Goal: Task Accomplishment & Management: Manage account settings

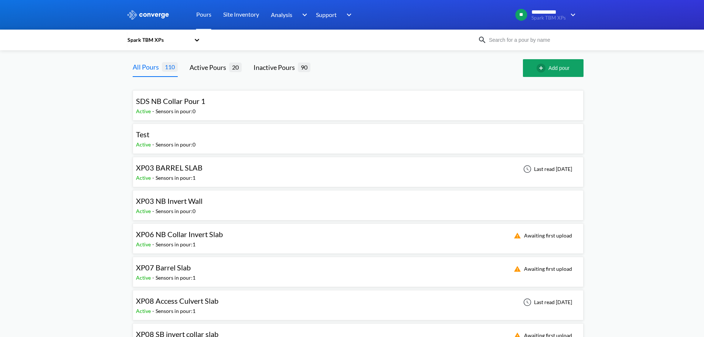
click at [543, 45] on div "Spark TBM XPs" at bounding box center [352, 39] width 451 height 17
drag, startPoint x: 540, startPoint y: 41, endPoint x: 537, endPoint y: 39, distance: 4.0
click at [540, 41] on input at bounding box center [531, 40] width 89 height 8
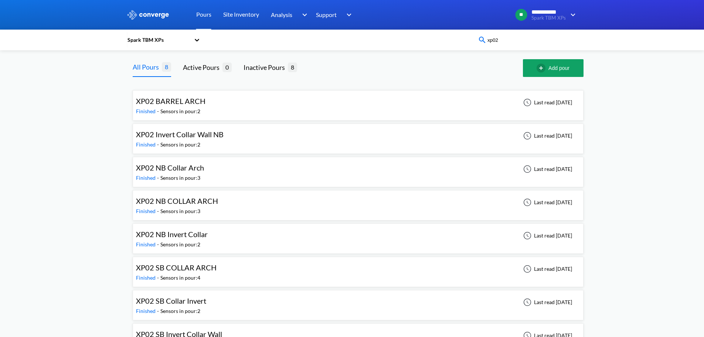
type input "xp02"
click at [82, 129] on div "**********" at bounding box center [352, 179] width 704 height 359
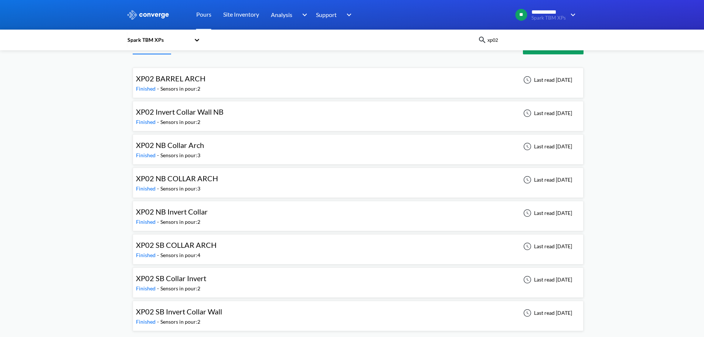
click at [200, 243] on span "XP02 SB COLLAR ARCH" at bounding box center [176, 244] width 81 height 9
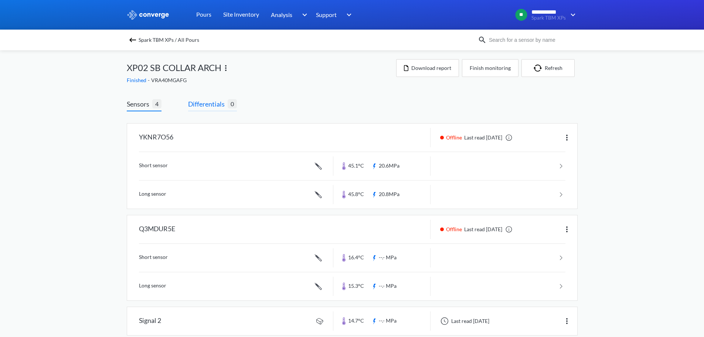
click at [216, 102] on span "Differentials" at bounding box center [208, 104] width 40 height 10
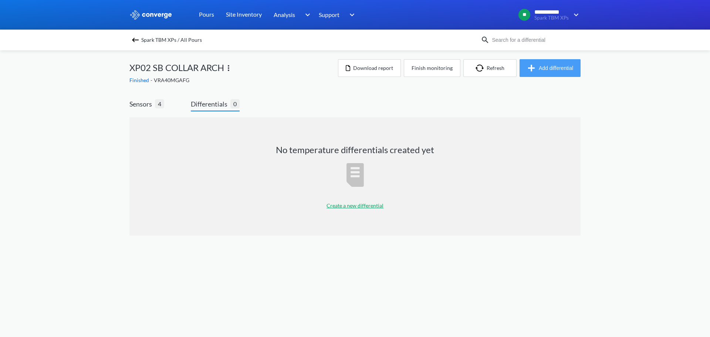
click at [534, 60] on button "Add differential" at bounding box center [550, 68] width 61 height 18
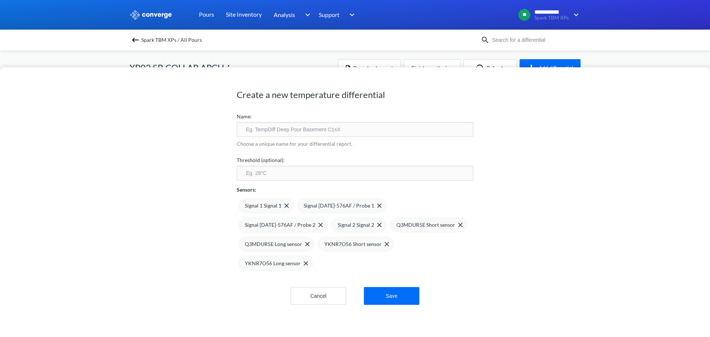
click at [347, 129] on input "text" at bounding box center [355, 129] width 237 height 15
type input "XP02 SB Collar Arch 1"
click at [287, 177] on input "number" at bounding box center [355, 173] width 237 height 15
type input "75"
click at [374, 226] on span at bounding box center [377, 225] width 7 height 4
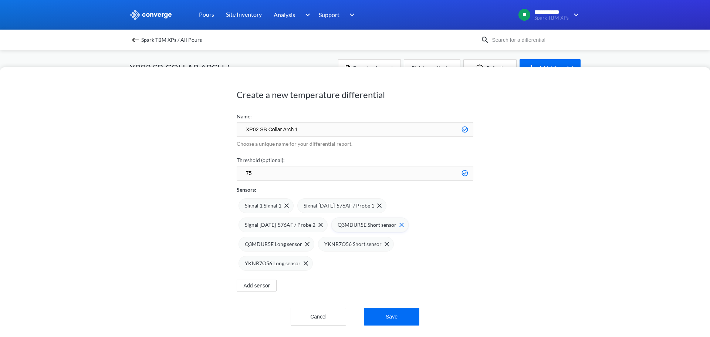
click at [396, 225] on span at bounding box center [399, 225] width 7 height 4
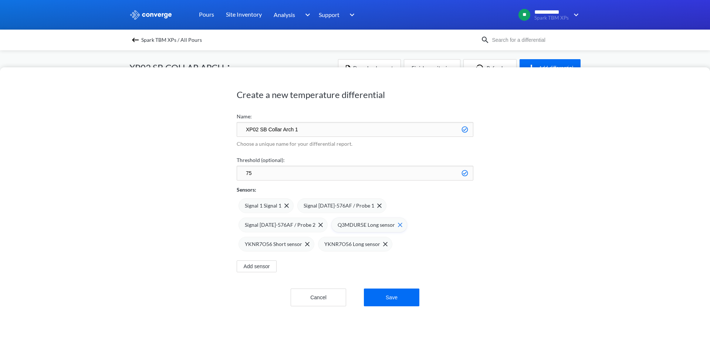
click at [398, 225] on img at bounding box center [400, 225] width 4 height 4
click at [0, 0] on img at bounding box center [0, 0] width 0 height 0
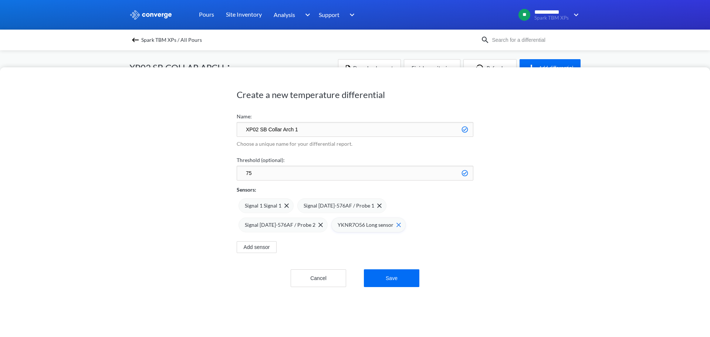
click at [331, 225] on div "YKNR7O56 Long sensor" at bounding box center [368, 224] width 74 height 15
click at [383, 269] on button "Save" at bounding box center [391, 278] width 55 height 18
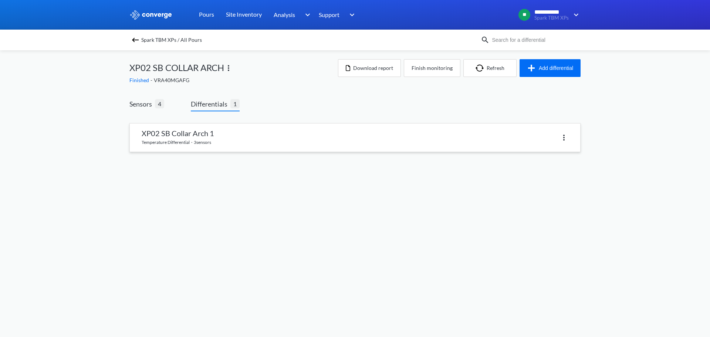
click at [222, 145] on link at bounding box center [355, 138] width 450 height 28
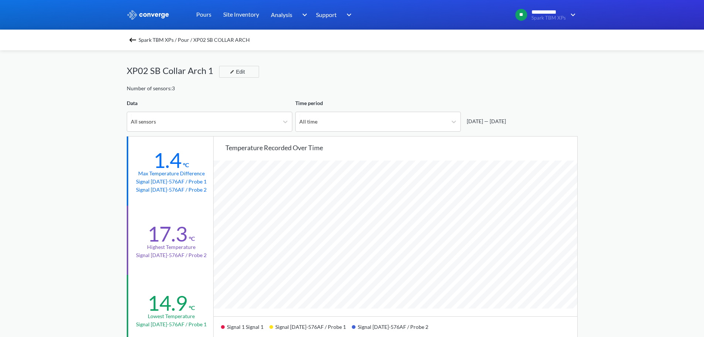
click at [131, 37] on img at bounding box center [132, 40] width 9 height 9
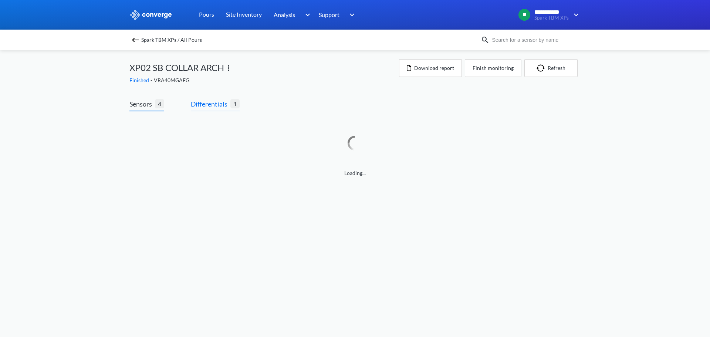
click at [221, 105] on span "Differentials" at bounding box center [211, 104] width 40 height 10
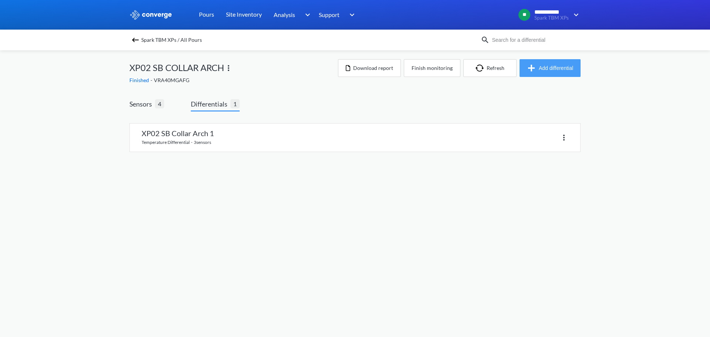
click at [534, 71] on img "button" at bounding box center [533, 68] width 12 height 9
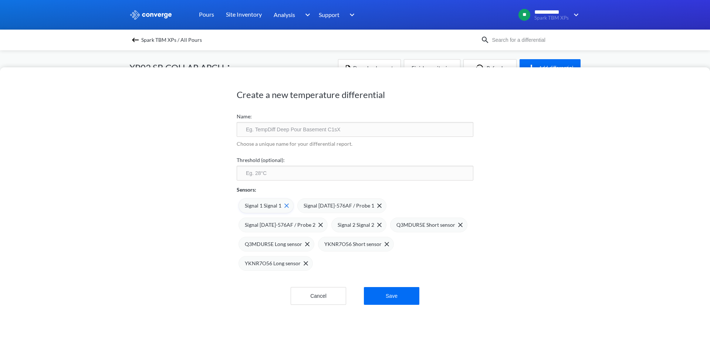
click at [285, 208] on div "Signal 1 Signal 1" at bounding box center [267, 206] width 44 height 8
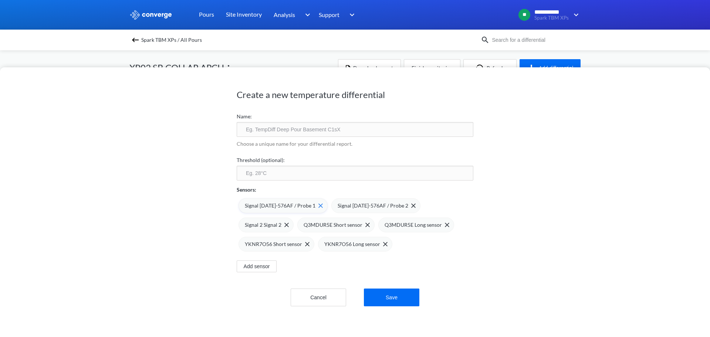
click at [318, 206] on img at bounding box center [320, 205] width 4 height 4
click at [318, 205] on img at bounding box center [320, 205] width 4 height 4
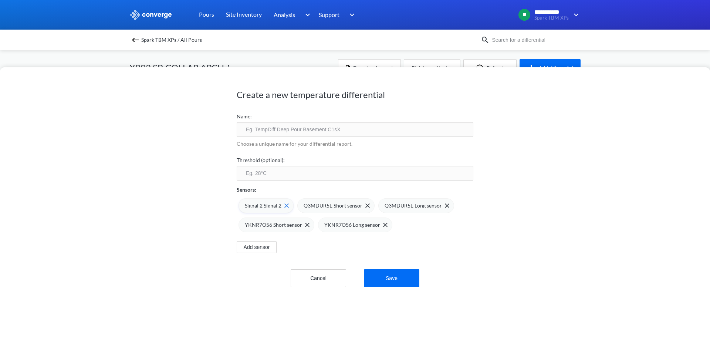
click at [285, 206] on img at bounding box center [286, 205] width 4 height 4
click at [305, 225] on img at bounding box center [307, 225] width 4 height 4
click at [305, 225] on div "YKNR7O56 Long sensor" at bounding box center [276, 224] width 74 height 15
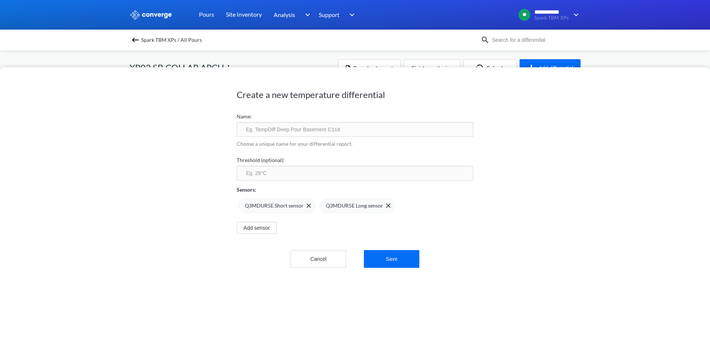
click at [286, 126] on input "text" at bounding box center [355, 129] width 237 height 15
type input "XP02 SB Collar Arch 2"
click at [328, 166] on input "number" at bounding box center [355, 173] width 237 height 15
type input "75"
click at [391, 254] on button "Save" at bounding box center [391, 259] width 55 height 18
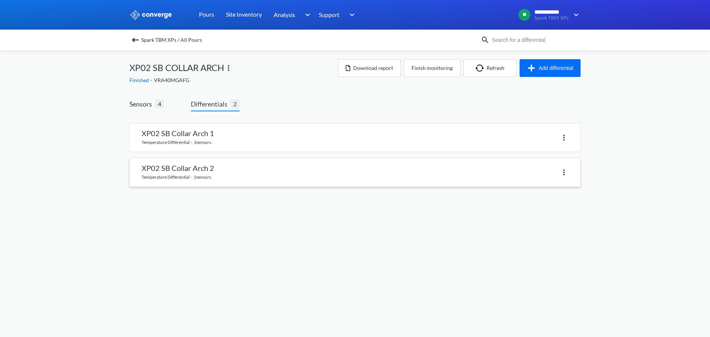
click at [241, 178] on link at bounding box center [355, 172] width 450 height 28
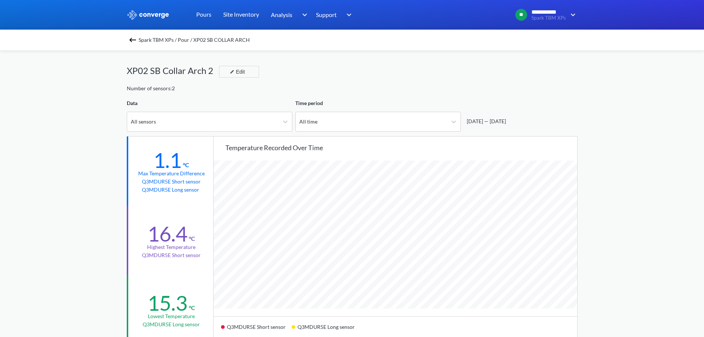
click at [133, 44] on div "Spark TBM XPs / Pour / XP02 SB COLLAR ARCH" at bounding box center [352, 40] width 451 height 10
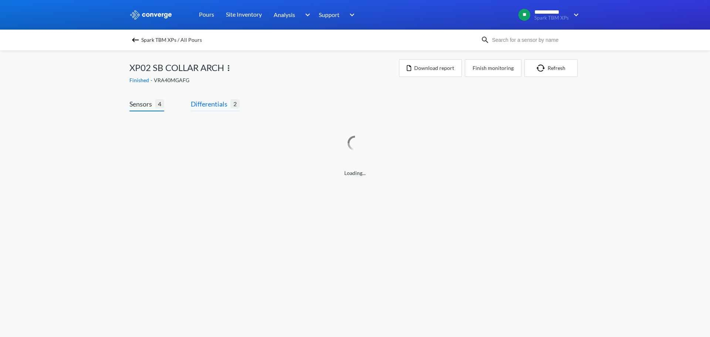
click at [219, 102] on span "Differentials" at bounding box center [211, 104] width 40 height 10
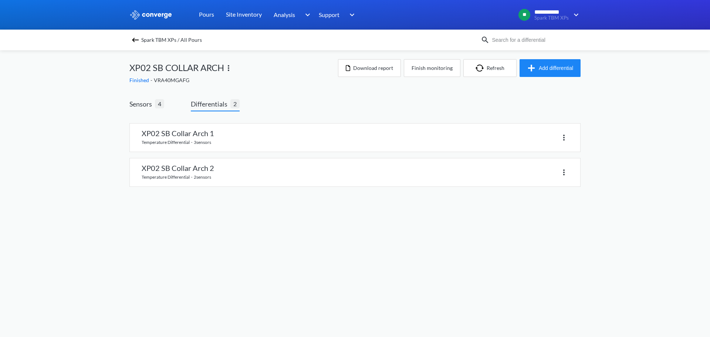
click at [538, 77] on div "XP02 SB COLLAR ARCH Finished - VRA40MGAFG Download report Finish monitoring Ref…" at bounding box center [354, 71] width 451 height 25
click at [538, 67] on img "button" at bounding box center [533, 68] width 12 height 9
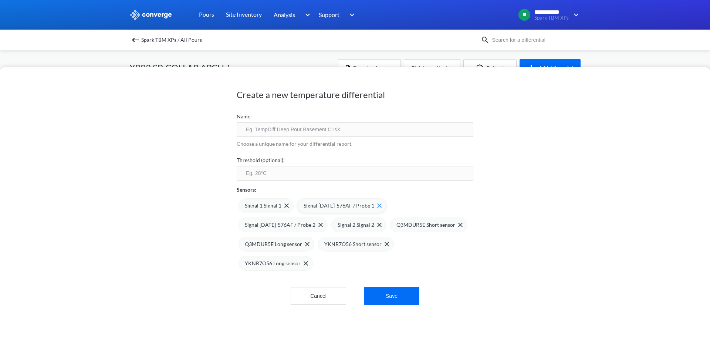
click at [280, 203] on div "Signal 1 Signal 1" at bounding box center [267, 206] width 44 height 8
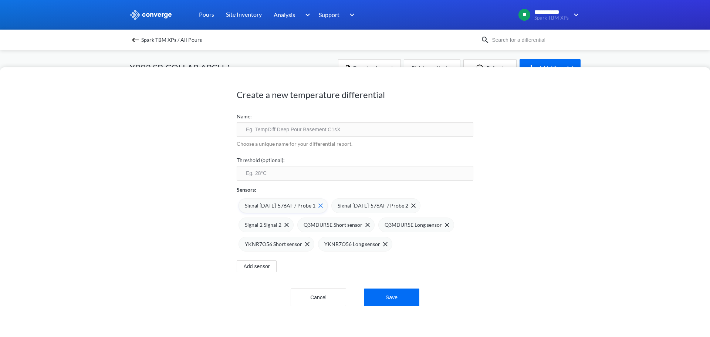
click at [318, 205] on img at bounding box center [320, 205] width 4 height 4
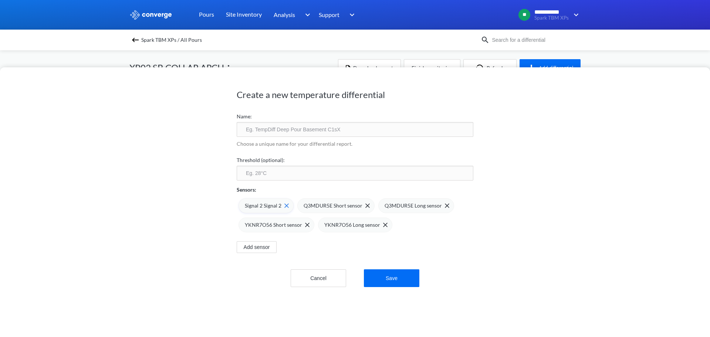
click at [287, 203] on div "Signal 2 Signal 2" at bounding box center [266, 205] width 55 height 15
click at [307, 206] on img at bounding box center [309, 205] width 4 height 4
click at [305, 206] on img at bounding box center [307, 205] width 4 height 4
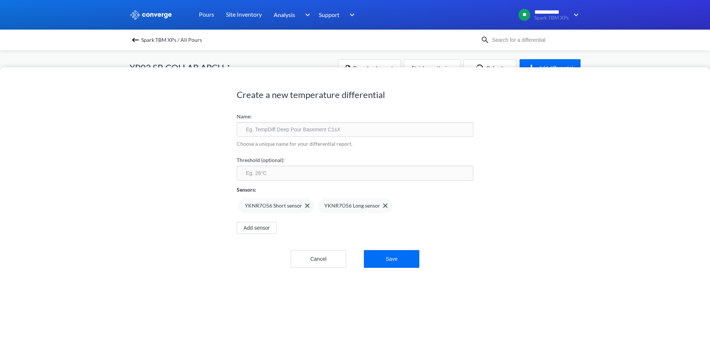
click at [292, 128] on input "text" at bounding box center [355, 129] width 237 height 15
type input "XP02 SB Collar Arch 3"
click at [339, 162] on label "Threshold (optional):" at bounding box center [355, 160] width 237 height 8
click at [337, 168] on input "number" at bounding box center [355, 173] width 237 height 15
type input "75"
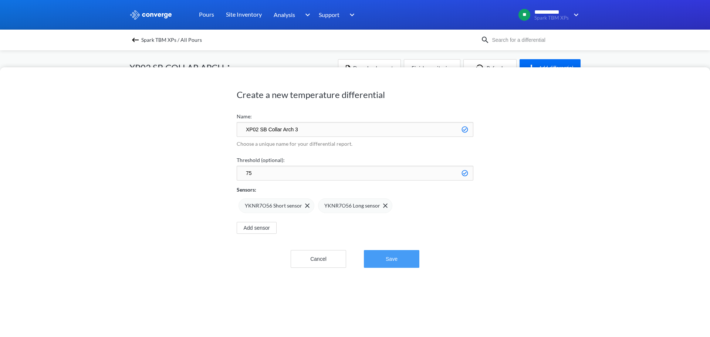
click at [400, 254] on button "Save" at bounding box center [391, 259] width 55 height 18
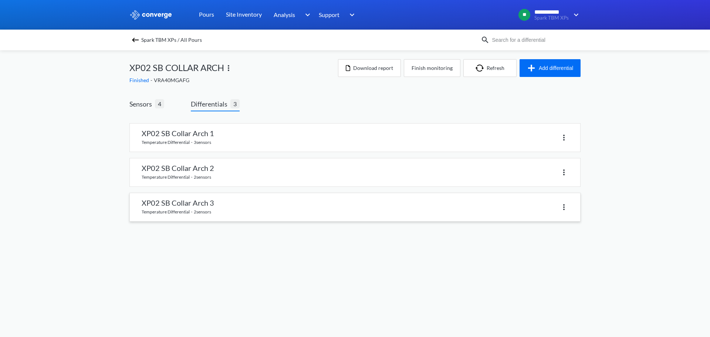
click at [276, 199] on link at bounding box center [355, 207] width 450 height 28
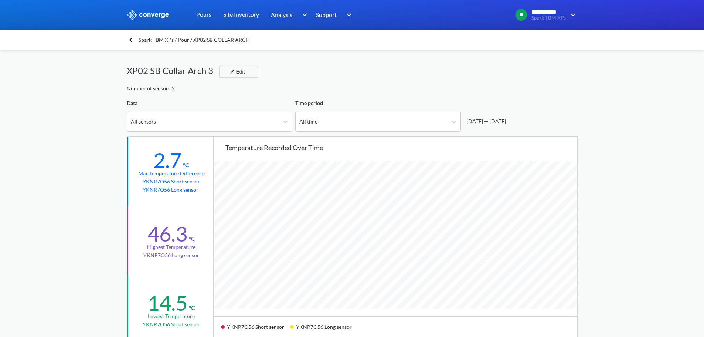
click at [132, 41] on img at bounding box center [132, 40] width 9 height 9
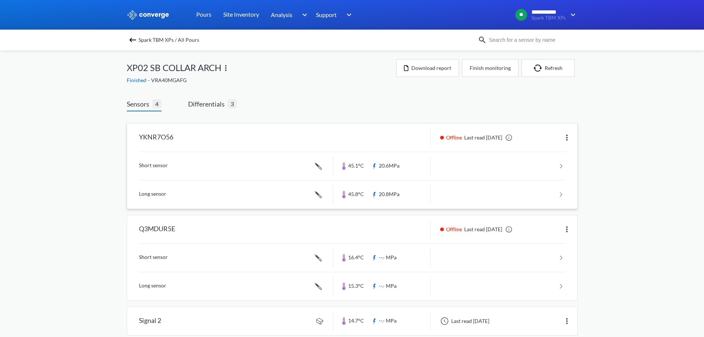
click at [567, 166] on div "YKNR7O56 Offline Last read [DATE] Short sensor 45.1°C 20.6MPa Long sensor 45.8°…" at bounding box center [352, 166] width 450 height 85
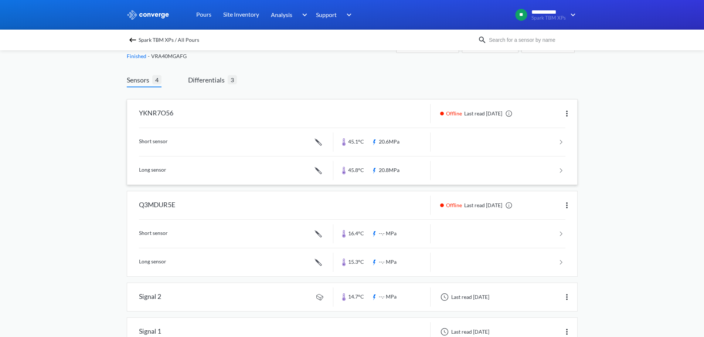
scroll to position [37, 0]
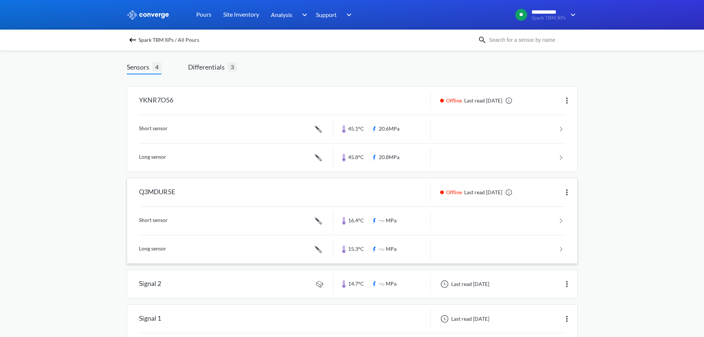
click at [567, 192] on img at bounding box center [567, 192] width 9 height 9
click at [555, 192] on div "Edit" at bounding box center [547, 192] width 47 height 14
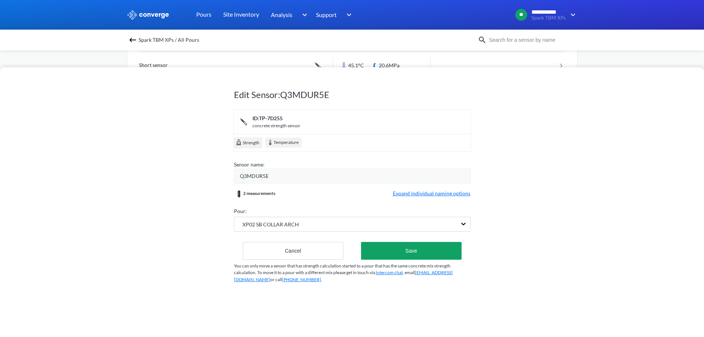
scroll to position [0, 0]
click at [329, 250] on button "Cancel" at bounding box center [293, 251] width 101 height 18
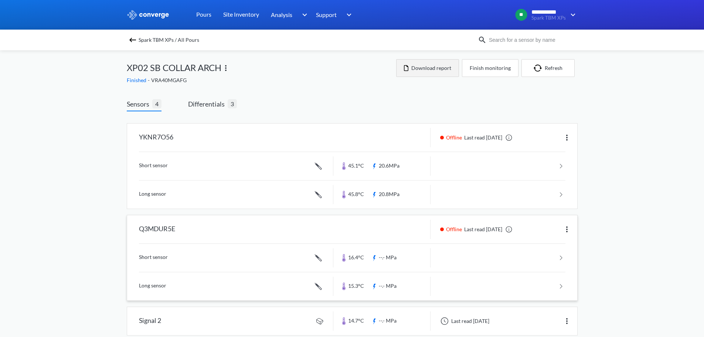
click at [441, 65] on button "Download report" at bounding box center [427, 68] width 63 height 18
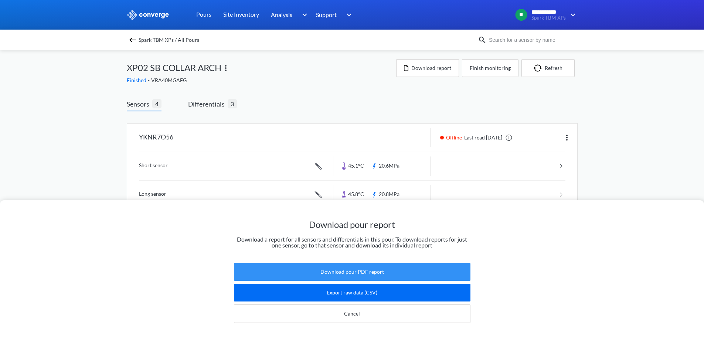
click at [346, 263] on button "Download pour PDF report" at bounding box center [352, 272] width 237 height 18
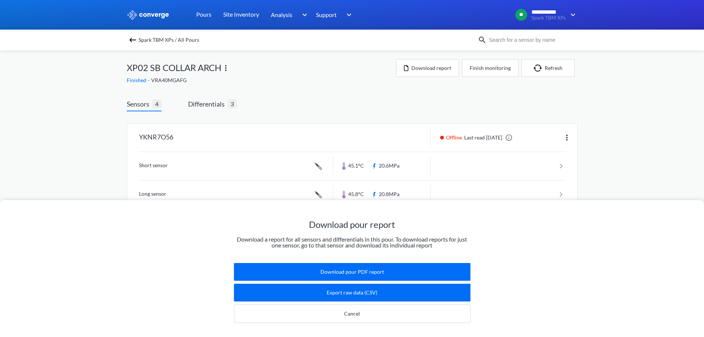
drag, startPoint x: 253, startPoint y: 97, endPoint x: 228, endPoint y: 88, distance: 26.0
click at [253, 97] on div "Download pour report Download a report for all sensors and differentials in thi…" at bounding box center [352, 168] width 704 height 337
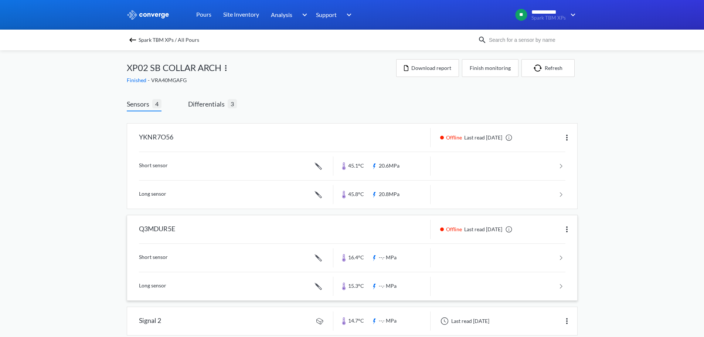
click at [131, 45] on div "Spark TBM XPs / All Pours" at bounding box center [352, 40] width 704 height 21
click at [136, 35] on div "Spark TBM XPs / All Pours" at bounding box center [302, 40] width 351 height 10
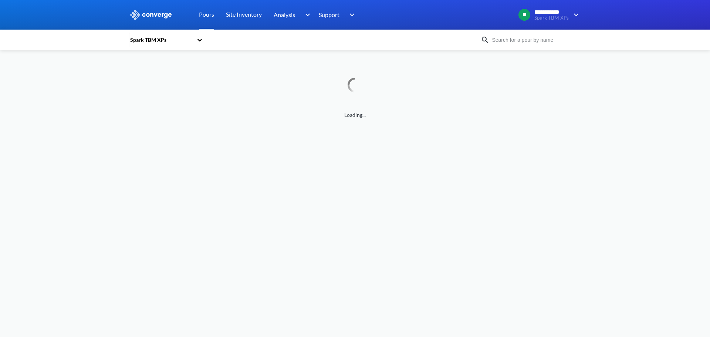
drag, startPoint x: 554, startPoint y: 38, endPoint x: 559, endPoint y: 39, distance: 5.6
click at [553, 38] on input at bounding box center [534, 40] width 89 height 8
type input "xp02"
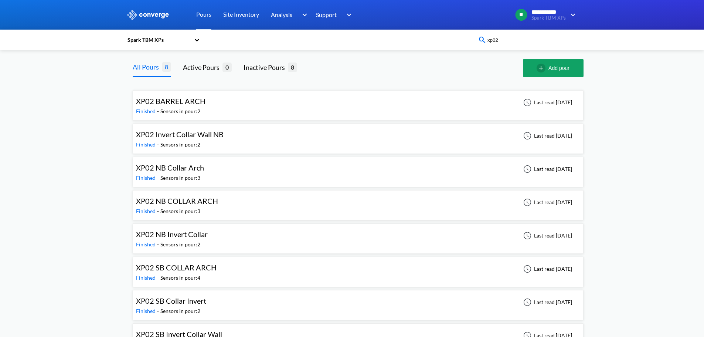
click at [210, 170] on div "XP02 NB Collar Arch Finished - Sensors in pour: 3 Last read [DATE]" at bounding box center [358, 172] width 444 height 24
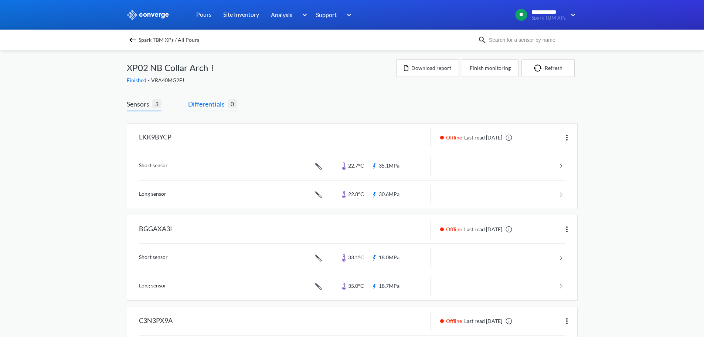
click at [219, 105] on span "Differentials" at bounding box center [208, 104] width 40 height 10
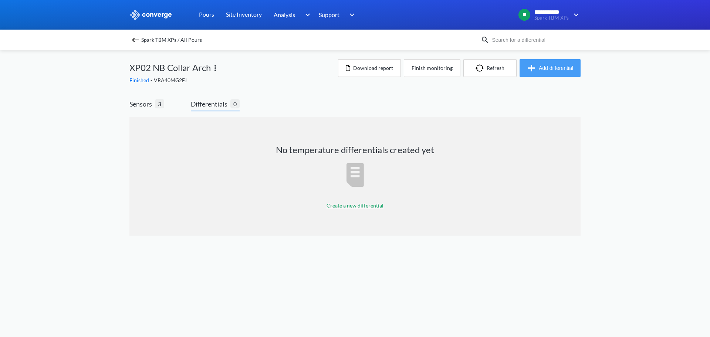
click at [558, 67] on button "Add differential" at bounding box center [550, 68] width 61 height 18
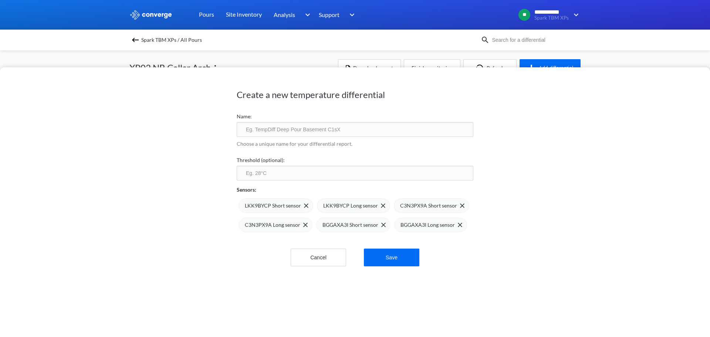
click at [329, 130] on input "text" at bounding box center [355, 129] width 237 height 15
type input "XP02 NB Collar Arch 1"
click at [309, 169] on input "number" at bounding box center [355, 173] width 237 height 15
type input "75"
click at [460, 206] on img at bounding box center [462, 205] width 4 height 4
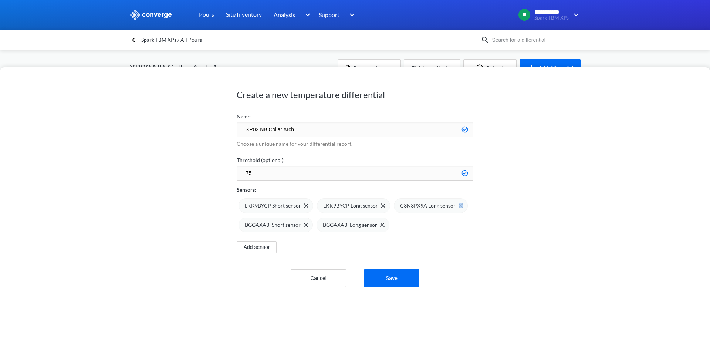
click at [459, 206] on div "C3N3PX9A Long sensor" at bounding box center [431, 205] width 74 height 15
click at [459, 206] on img at bounding box center [461, 205] width 4 height 4
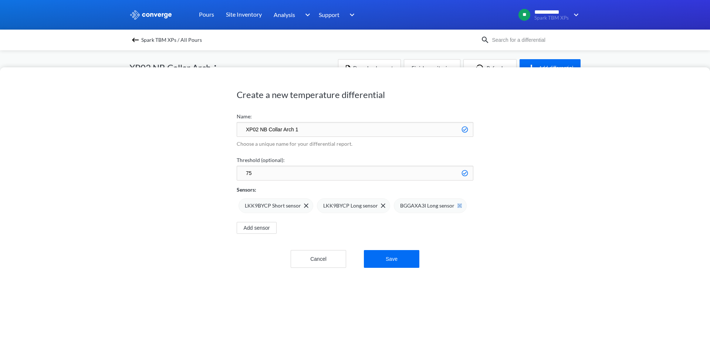
click at [457, 206] on div "BGGAXA3I Long sensor" at bounding box center [430, 205] width 73 height 15
click at [402, 257] on button "Save" at bounding box center [391, 259] width 55 height 18
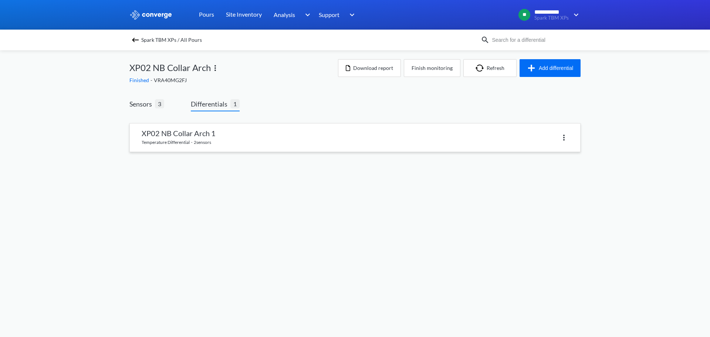
click at [305, 132] on link at bounding box center [355, 138] width 450 height 28
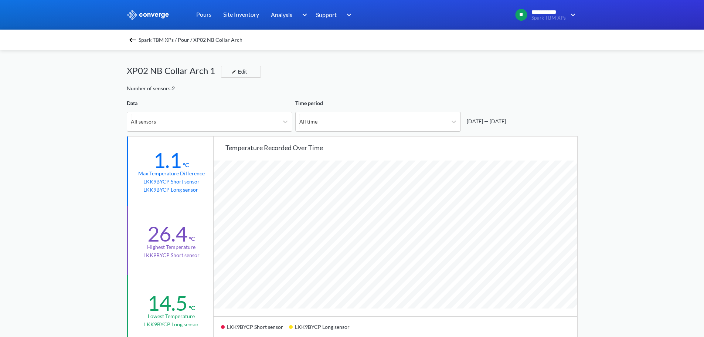
click at [137, 43] on img at bounding box center [132, 40] width 9 height 9
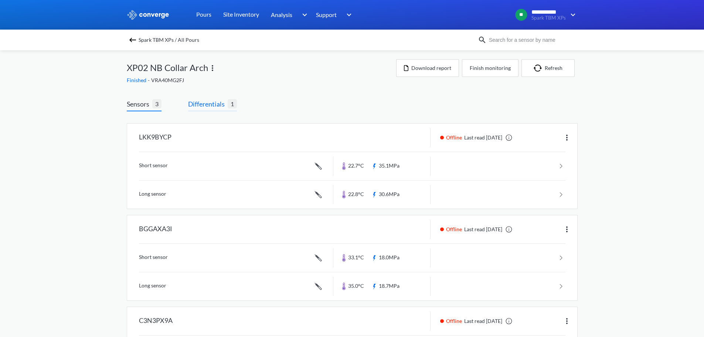
click at [210, 101] on span "Differentials" at bounding box center [208, 104] width 40 height 10
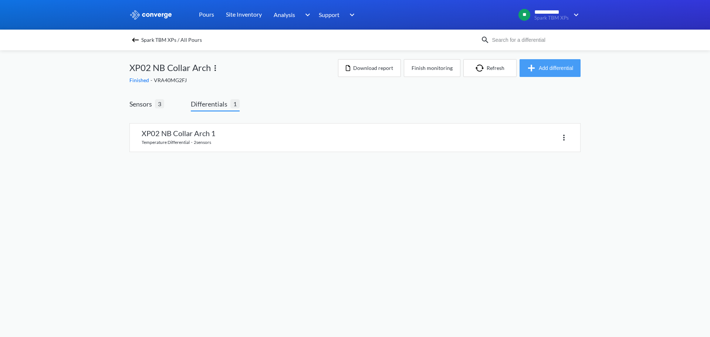
click at [534, 62] on button "Add differential" at bounding box center [550, 68] width 61 height 18
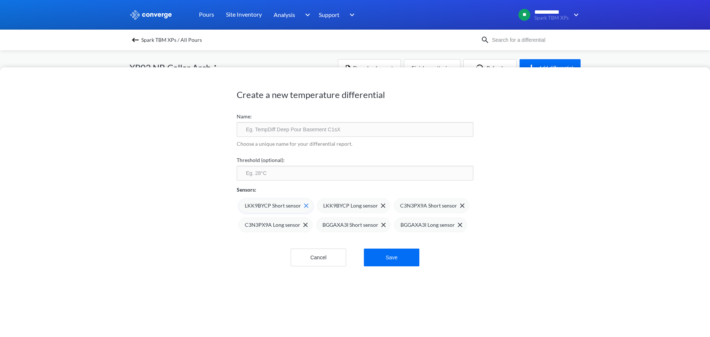
click at [300, 210] on div "LKK9BYCP Short sensor" at bounding box center [276, 205] width 75 height 15
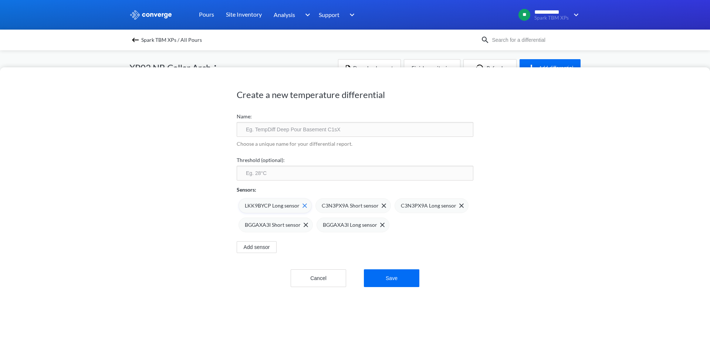
click at [301, 208] on div "LKK9BYCP Long sensor" at bounding box center [276, 206] width 62 height 8
click at [460, 203] on img at bounding box center [462, 205] width 4 height 4
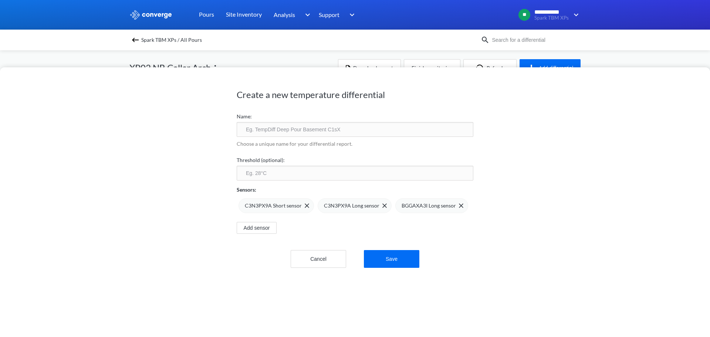
click at [0, 0] on img at bounding box center [0, 0] width 0 height 0
click at [334, 126] on input "text" at bounding box center [355, 129] width 237 height 15
type input "XP02 NB Collar Arch 2"
click at [313, 184] on div "Sensors:" at bounding box center [355, 186] width 237 height 13
click at [313, 177] on input "number" at bounding box center [355, 173] width 237 height 15
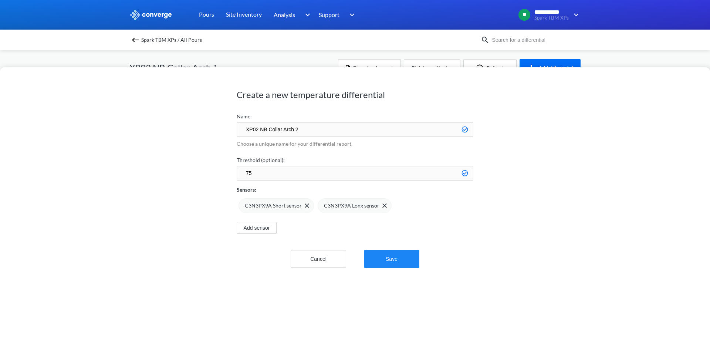
type input "75"
click at [388, 260] on button "Save" at bounding box center [391, 259] width 55 height 18
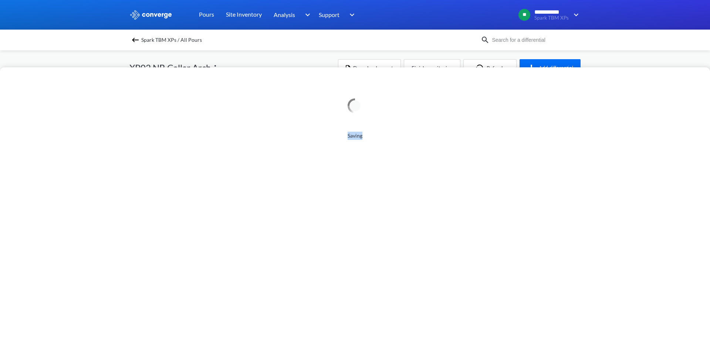
drag, startPoint x: 479, startPoint y: 108, endPoint x: 420, endPoint y: 192, distance: 102.0
click at [428, 186] on div "Saving" at bounding box center [355, 202] width 710 height 270
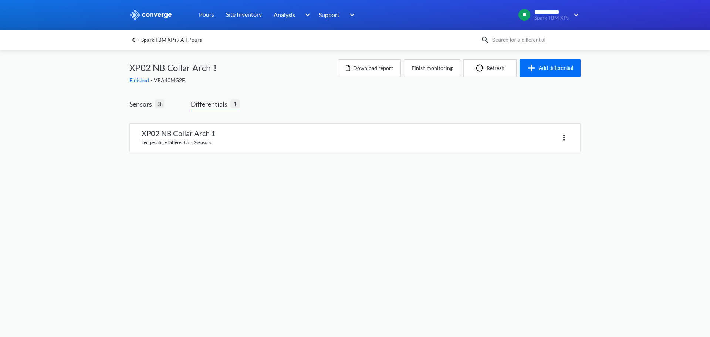
click at [399, 215] on body "**********" at bounding box center [355, 168] width 710 height 337
click at [572, 68] on button "Add differential" at bounding box center [550, 68] width 61 height 18
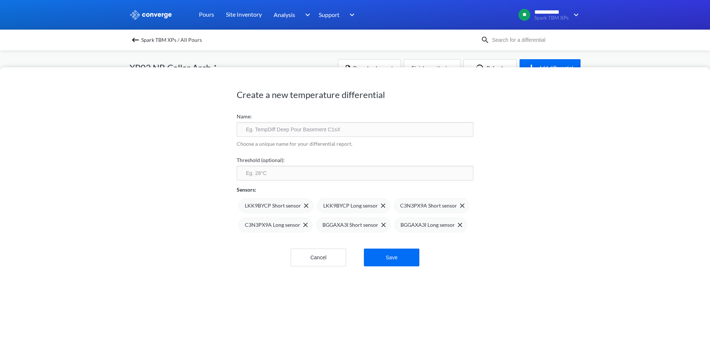
click at [290, 129] on input "text" at bounding box center [355, 129] width 237 height 15
type input "XP02 NB Collar Arch 3"
click at [306, 178] on input "number" at bounding box center [355, 173] width 237 height 15
type input "75"
click at [301, 208] on div "LKK9BYCP Short sensor" at bounding box center [277, 206] width 64 height 8
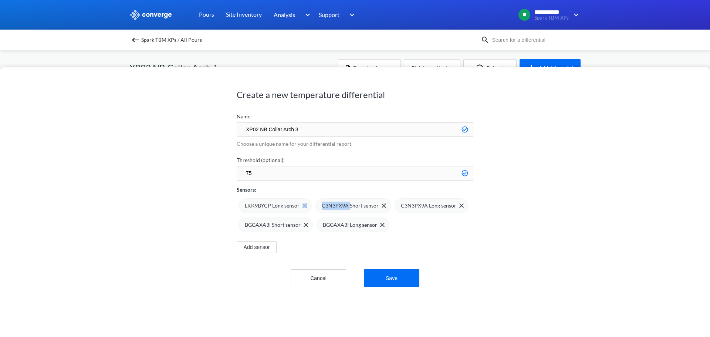
click at [301, 208] on div "LKK9BYCP Long sensor" at bounding box center [276, 206] width 62 height 8
click at [301, 208] on div "C3N3PX9A Short sensor" at bounding box center [277, 206] width 64 height 8
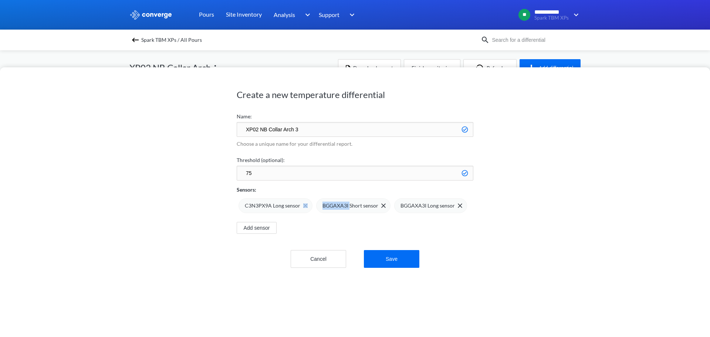
click at [301, 208] on div "C3N3PX9A Long sensor" at bounding box center [276, 206] width 63 height 8
click at [385, 252] on button "Save" at bounding box center [391, 259] width 55 height 18
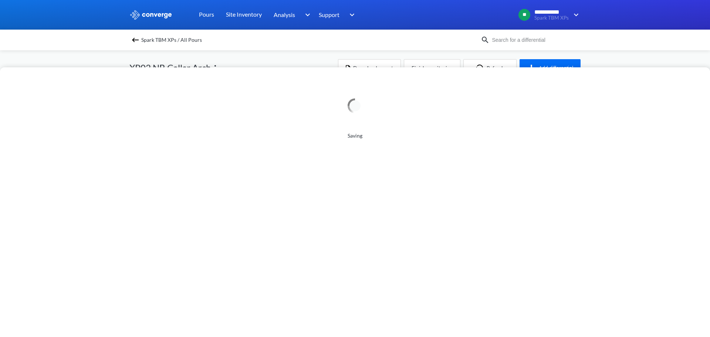
click at [248, 193] on div "Saving" at bounding box center [355, 202] width 710 height 270
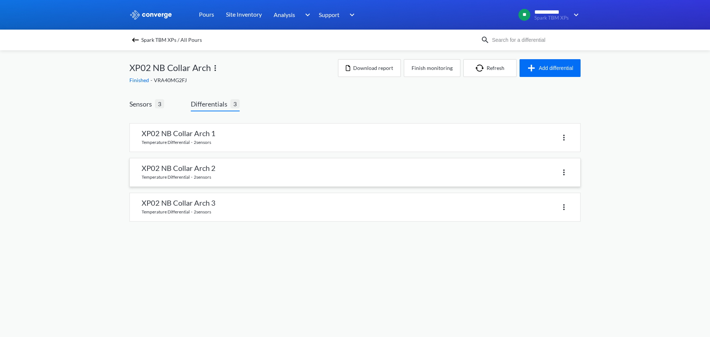
click at [215, 174] on link at bounding box center [355, 172] width 450 height 28
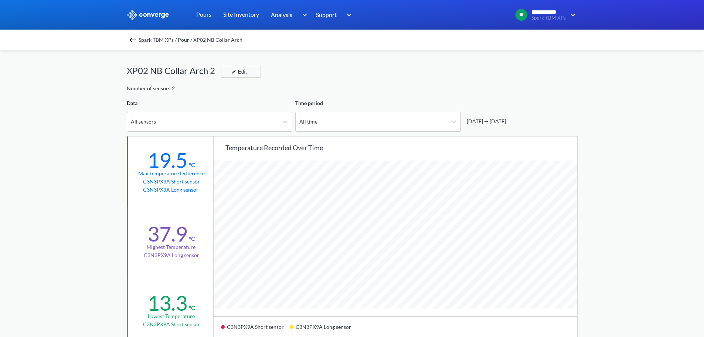
scroll to position [619, 704]
click at [133, 44] on img at bounding box center [132, 40] width 9 height 9
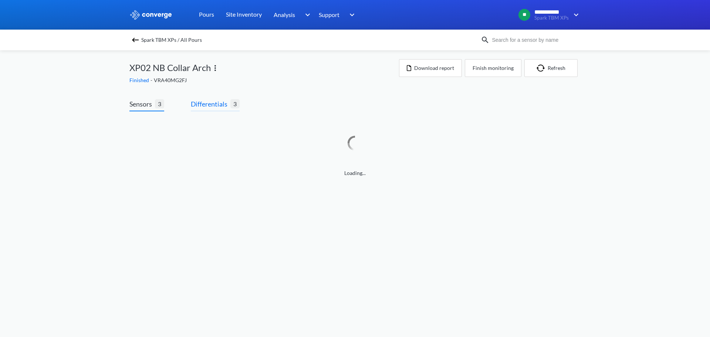
click at [223, 109] on span "Differentials 3" at bounding box center [215, 105] width 49 height 13
click at [223, 107] on span "Differentials" at bounding box center [211, 104] width 40 height 10
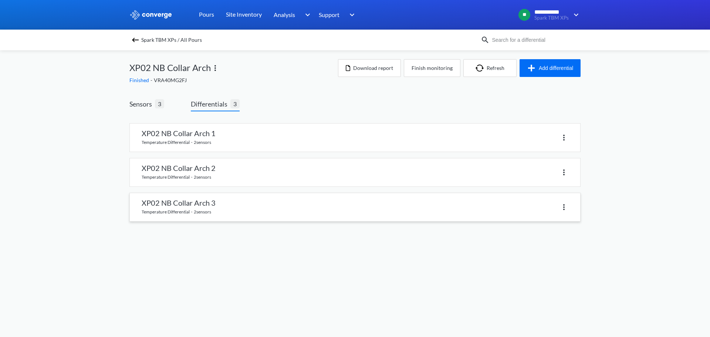
click at [227, 201] on link at bounding box center [355, 207] width 450 height 28
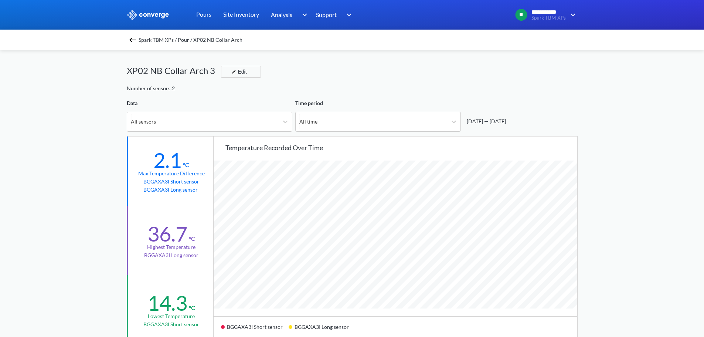
scroll to position [619, 704]
click at [132, 43] on img at bounding box center [132, 40] width 9 height 9
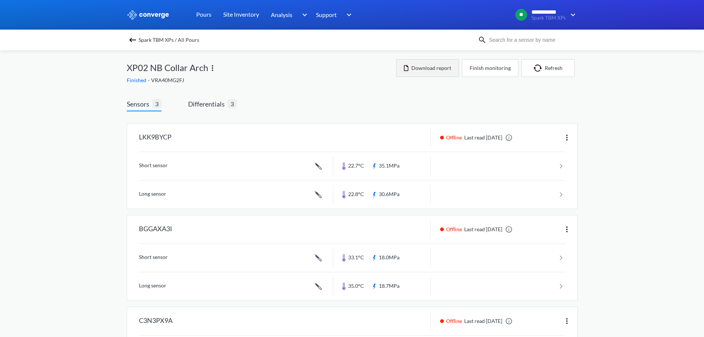
click at [431, 66] on button "Download report" at bounding box center [427, 68] width 63 height 18
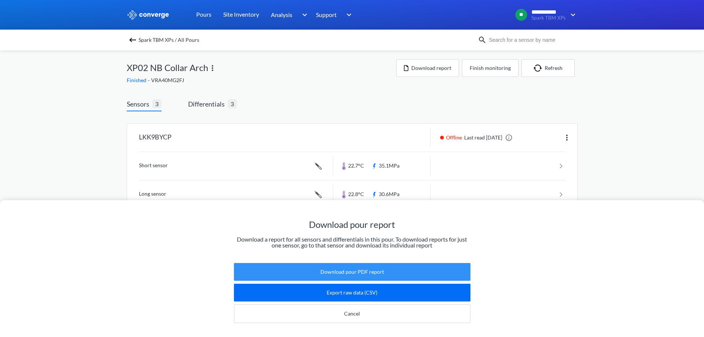
click at [352, 263] on button "Download pour PDF report" at bounding box center [352, 272] width 237 height 18
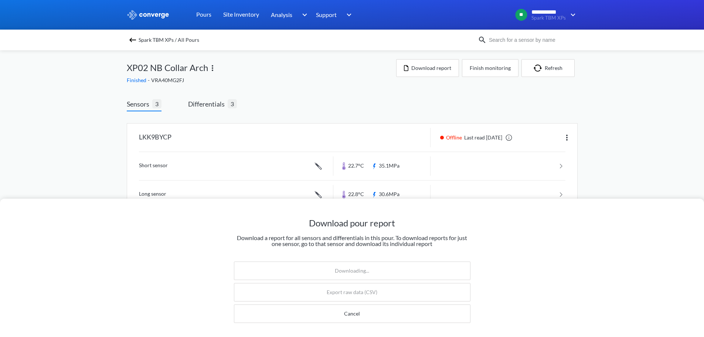
click at [609, 108] on div "Download pour report Download a report for all sensors and differentials in thi…" at bounding box center [352, 168] width 704 height 337
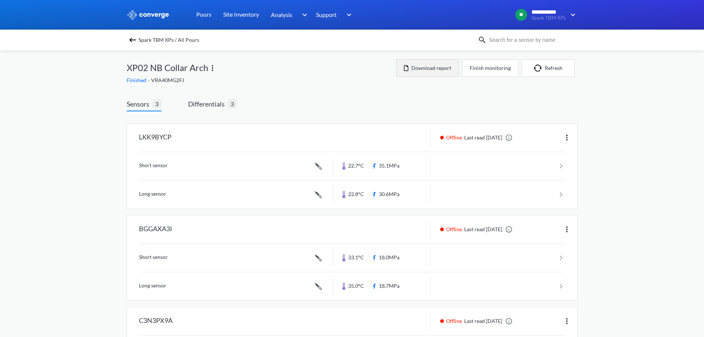
click at [418, 68] on button "Download report" at bounding box center [427, 68] width 63 height 18
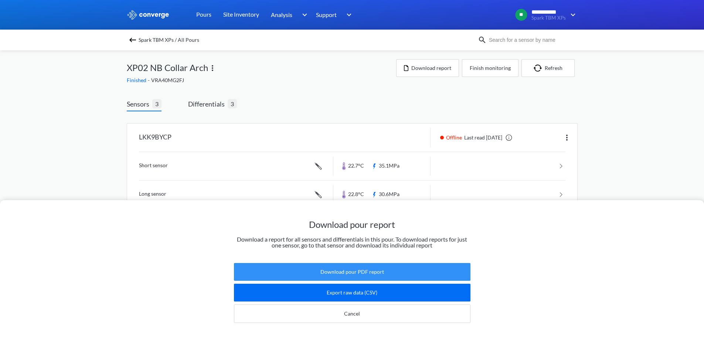
click at [394, 271] on button "Download pour PDF report" at bounding box center [352, 272] width 237 height 18
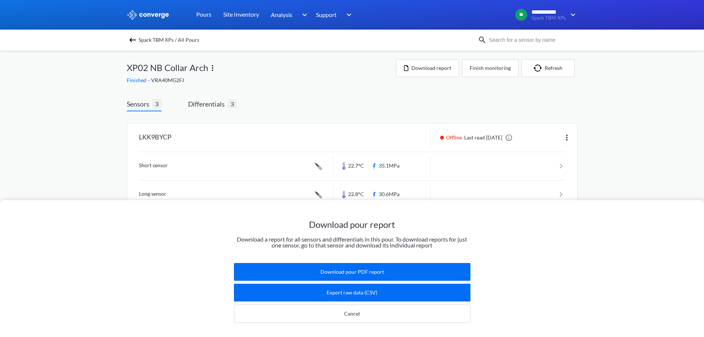
click at [451, 122] on div "Download pour report Download a report for all sensors and differentials in thi…" at bounding box center [352, 168] width 704 height 337
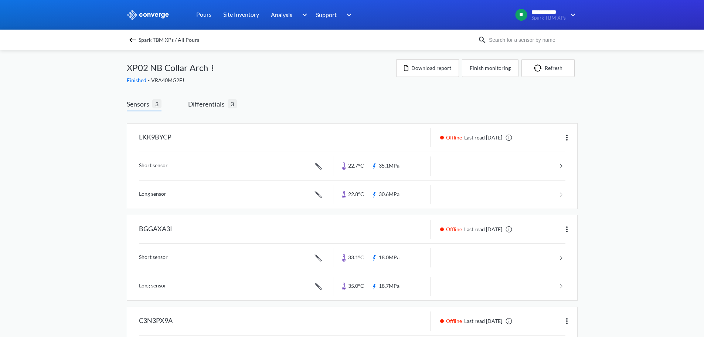
click at [135, 34] on div "Spark TBM XPs / All Pours" at bounding box center [352, 40] width 704 height 21
click at [134, 38] on img at bounding box center [132, 40] width 9 height 9
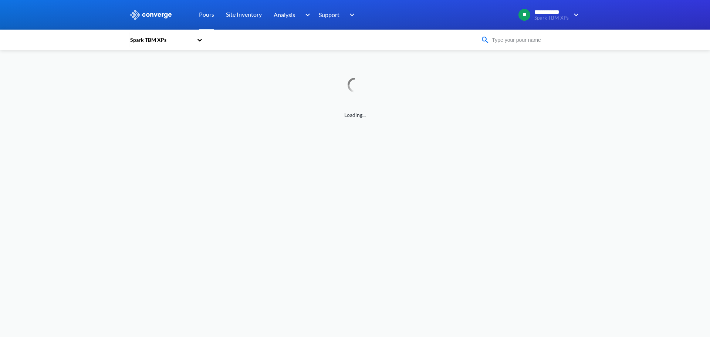
click at [494, 39] on input at bounding box center [534, 40] width 89 height 8
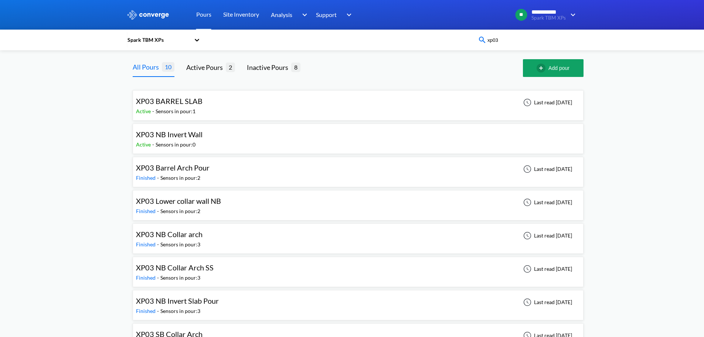
type input "xp03"
drag, startPoint x: 78, startPoint y: 126, endPoint x: 94, endPoint y: 126, distance: 15.9
click at [78, 126] on div "**********" at bounding box center [352, 213] width 704 height 426
click at [175, 95] on div "XP03 BARREL SLAB Active - Sensors in pour: 1 Last read [DATE]" at bounding box center [358, 106] width 444 height 24
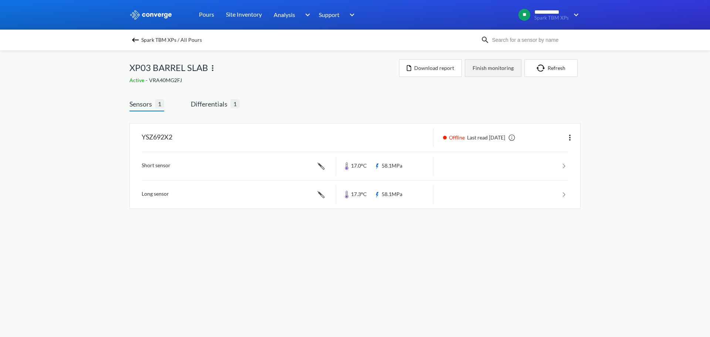
click at [486, 68] on button "Finish monitoring" at bounding box center [493, 68] width 57 height 18
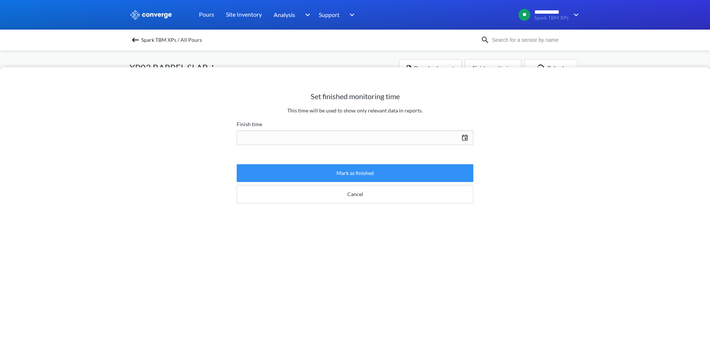
click at [348, 166] on button "Mark as finished" at bounding box center [355, 173] width 237 height 18
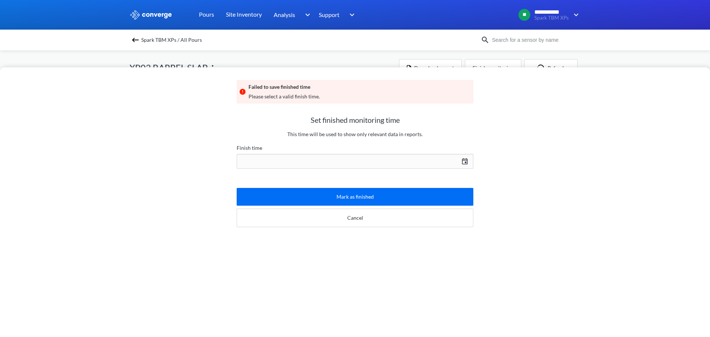
click at [463, 159] on div "[DATE] Press the down arrow key to interact with the calendar and select a date…" at bounding box center [355, 161] width 237 height 18
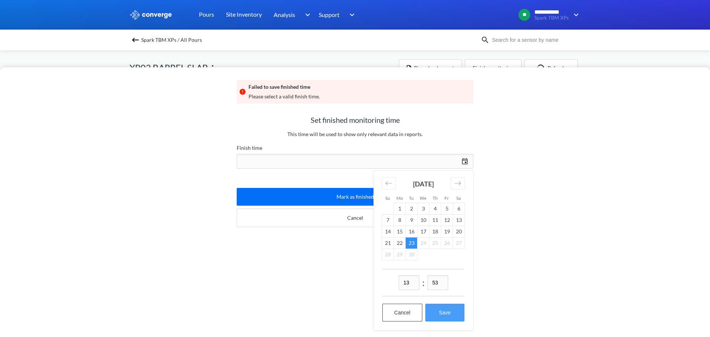
click at [441, 312] on button "Save" at bounding box center [444, 313] width 39 height 18
type input "13:53[DATE]"
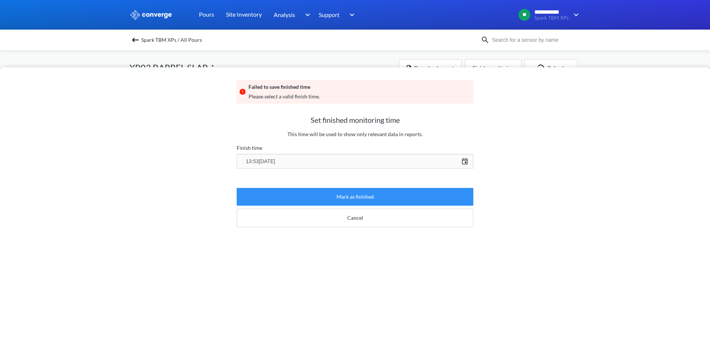
click at [357, 200] on button "Mark as finished" at bounding box center [355, 197] width 237 height 18
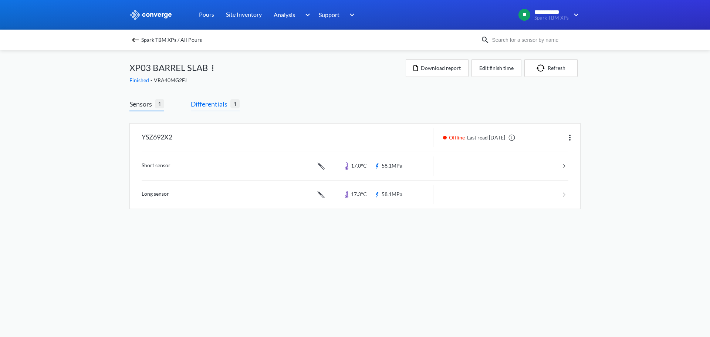
click at [229, 105] on span "Differentials" at bounding box center [211, 104] width 40 height 10
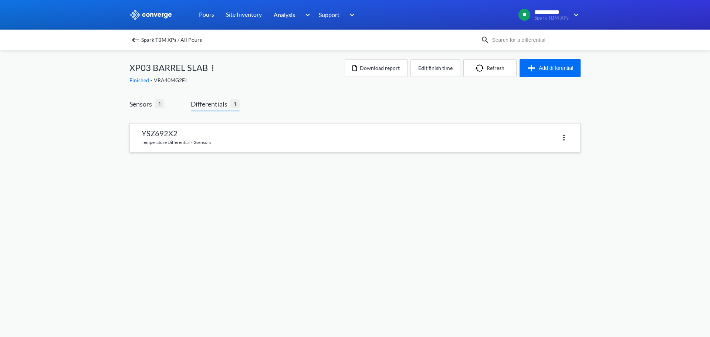
click at [227, 134] on link at bounding box center [355, 138] width 450 height 28
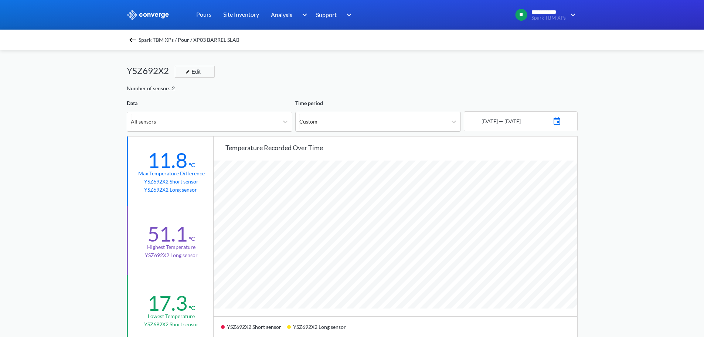
click at [134, 38] on img at bounding box center [132, 40] width 9 height 9
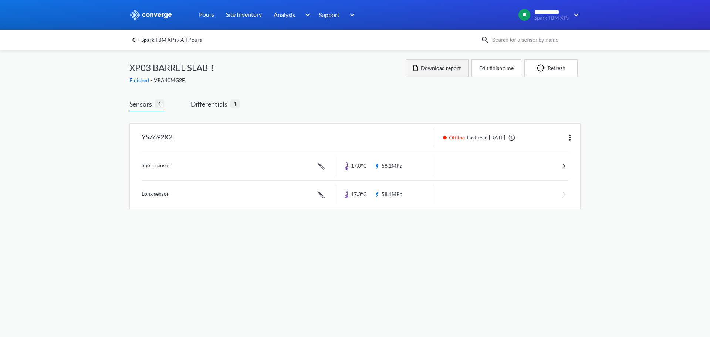
click at [422, 70] on button "Download report" at bounding box center [437, 68] width 63 height 18
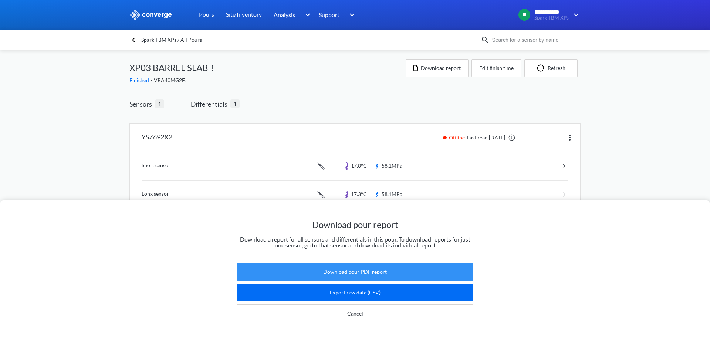
click at [393, 263] on button "Download pour PDF report" at bounding box center [355, 272] width 237 height 18
click at [417, 273] on button "Download pour PDF report" at bounding box center [355, 272] width 237 height 18
click at [378, 269] on button "Download pour PDF report" at bounding box center [355, 272] width 237 height 18
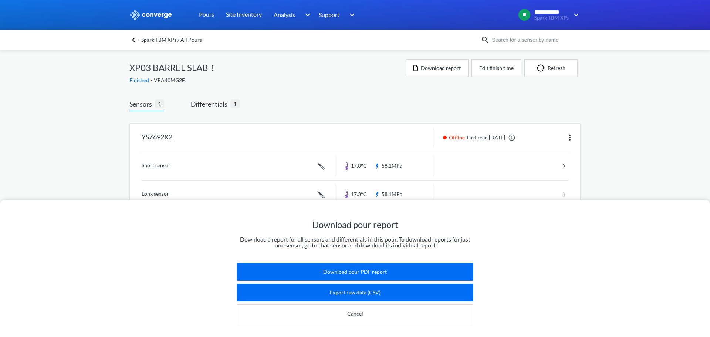
click at [425, 91] on div "Download pour report Download a report for all sensors and differentials in thi…" at bounding box center [355, 168] width 710 height 337
